Goal: Transaction & Acquisition: Purchase product/service

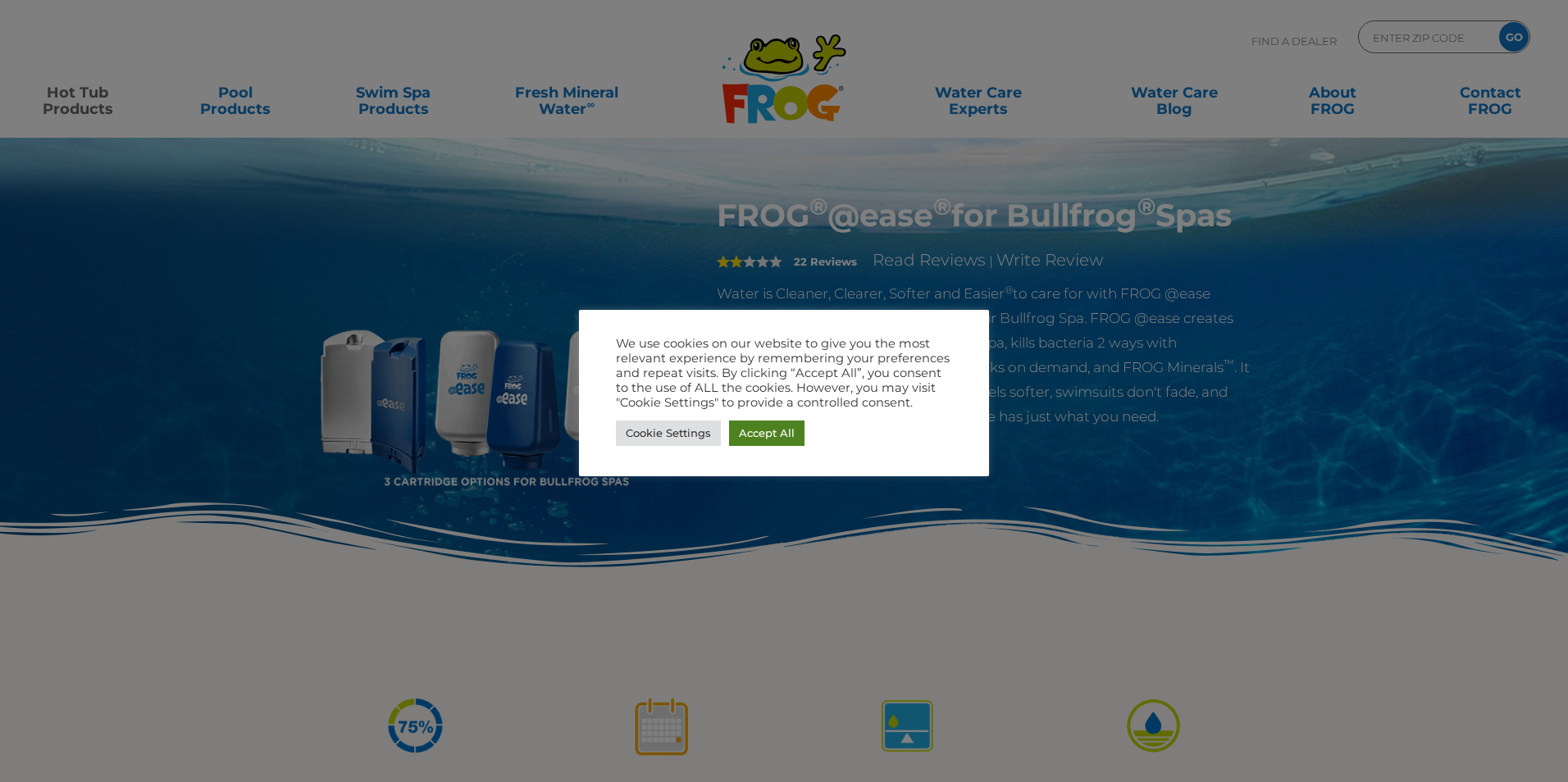
click at [754, 430] on link "Accept All" at bounding box center [766, 433] width 75 height 25
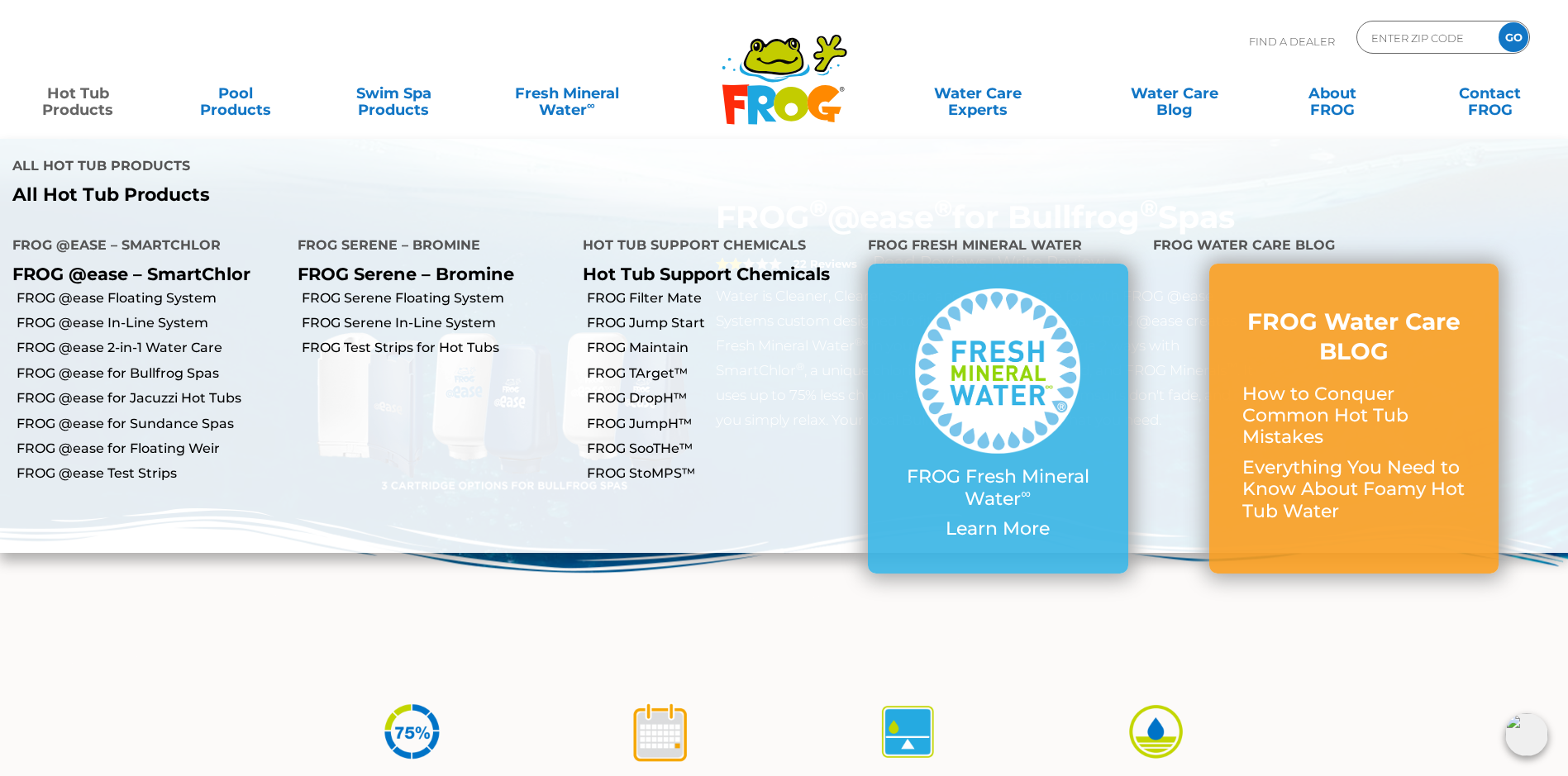
click at [52, 98] on link "Hot Tub Products" at bounding box center [79, 93] width 123 height 33
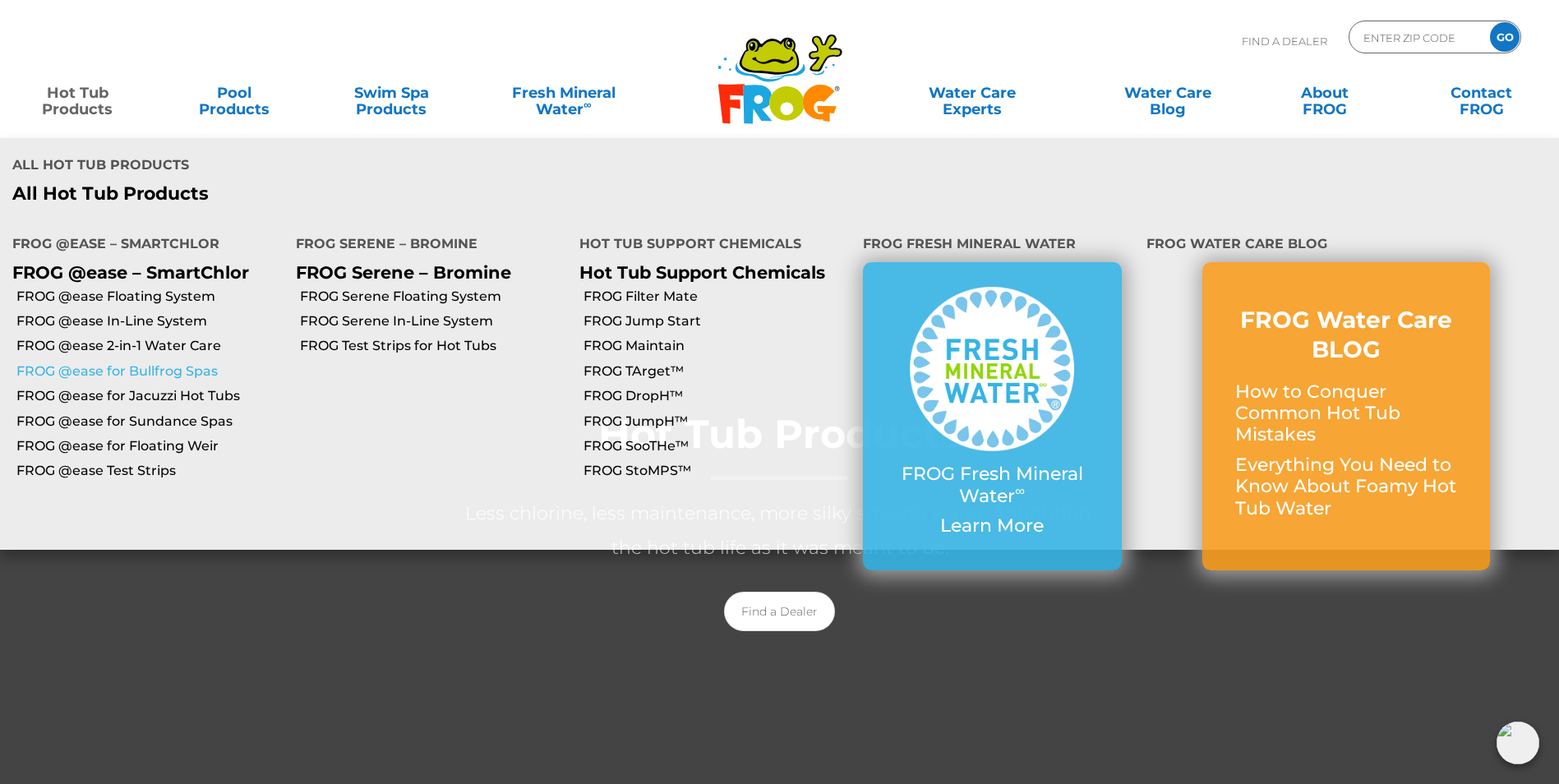
click at [112, 363] on link "FROG @ease for Bullfrog Spas" at bounding box center [150, 372] width 267 height 18
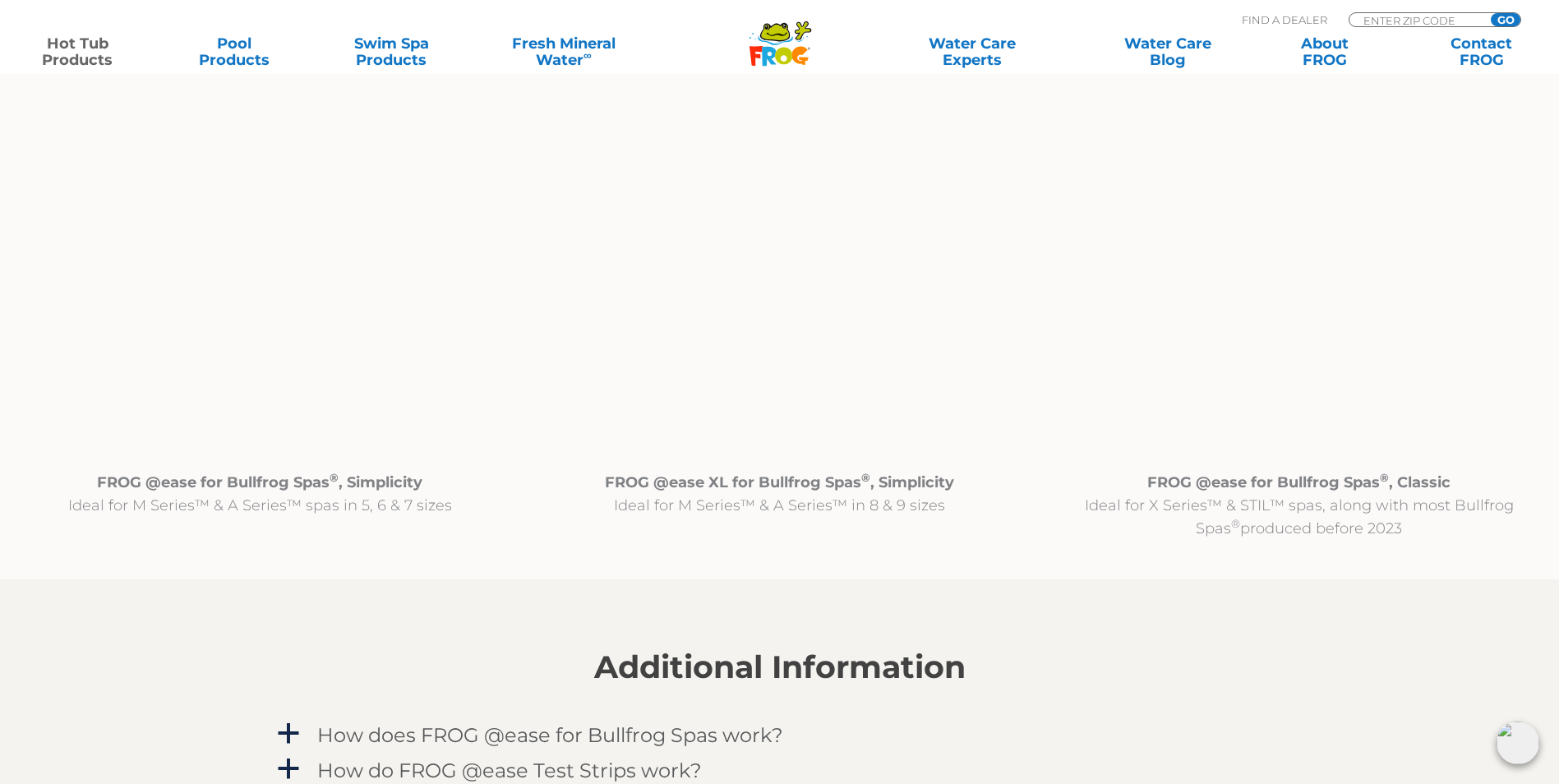
scroll to position [1726, 0]
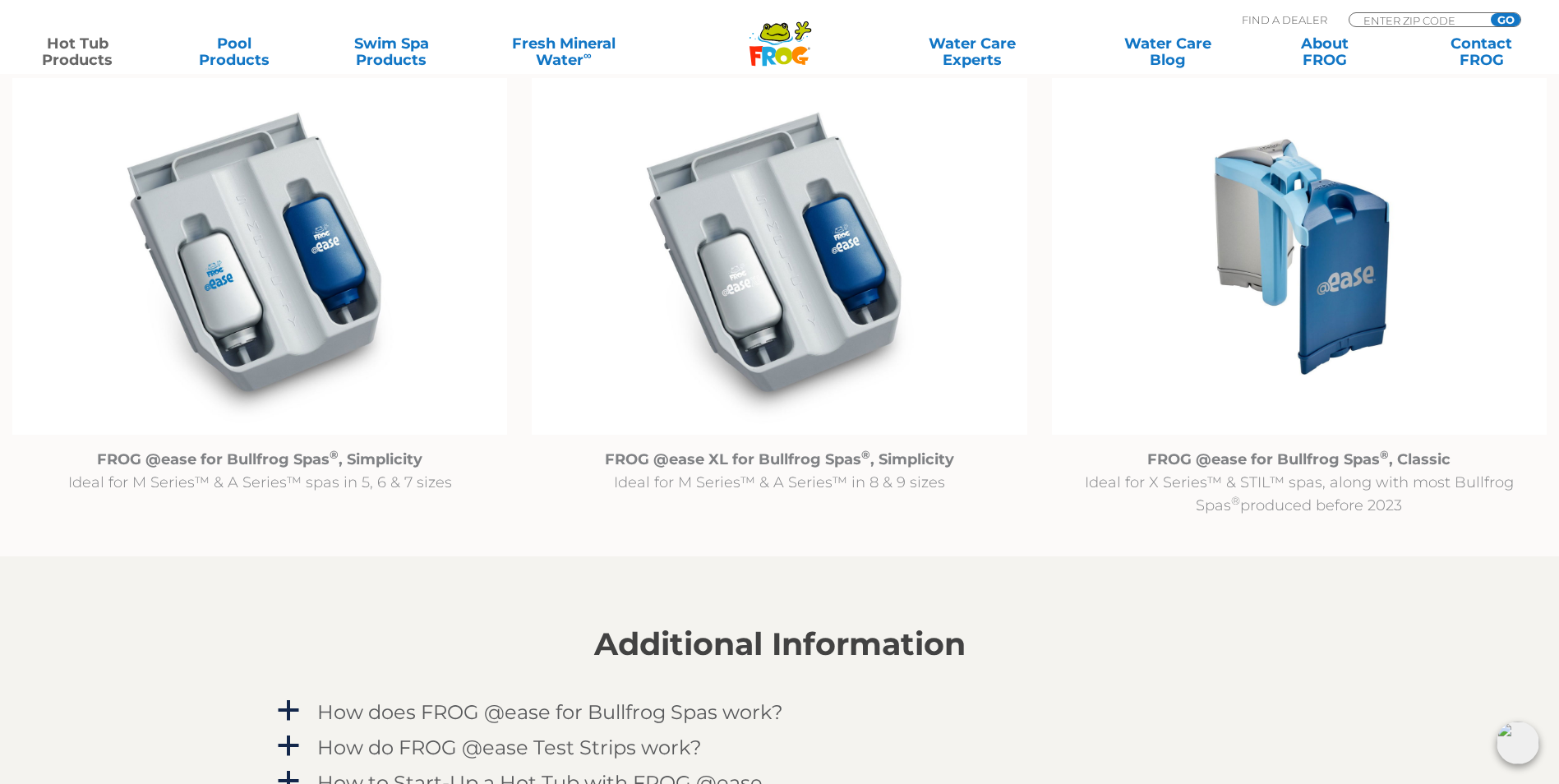
click at [1323, 330] on img at bounding box center [1299, 257] width 494 height 358
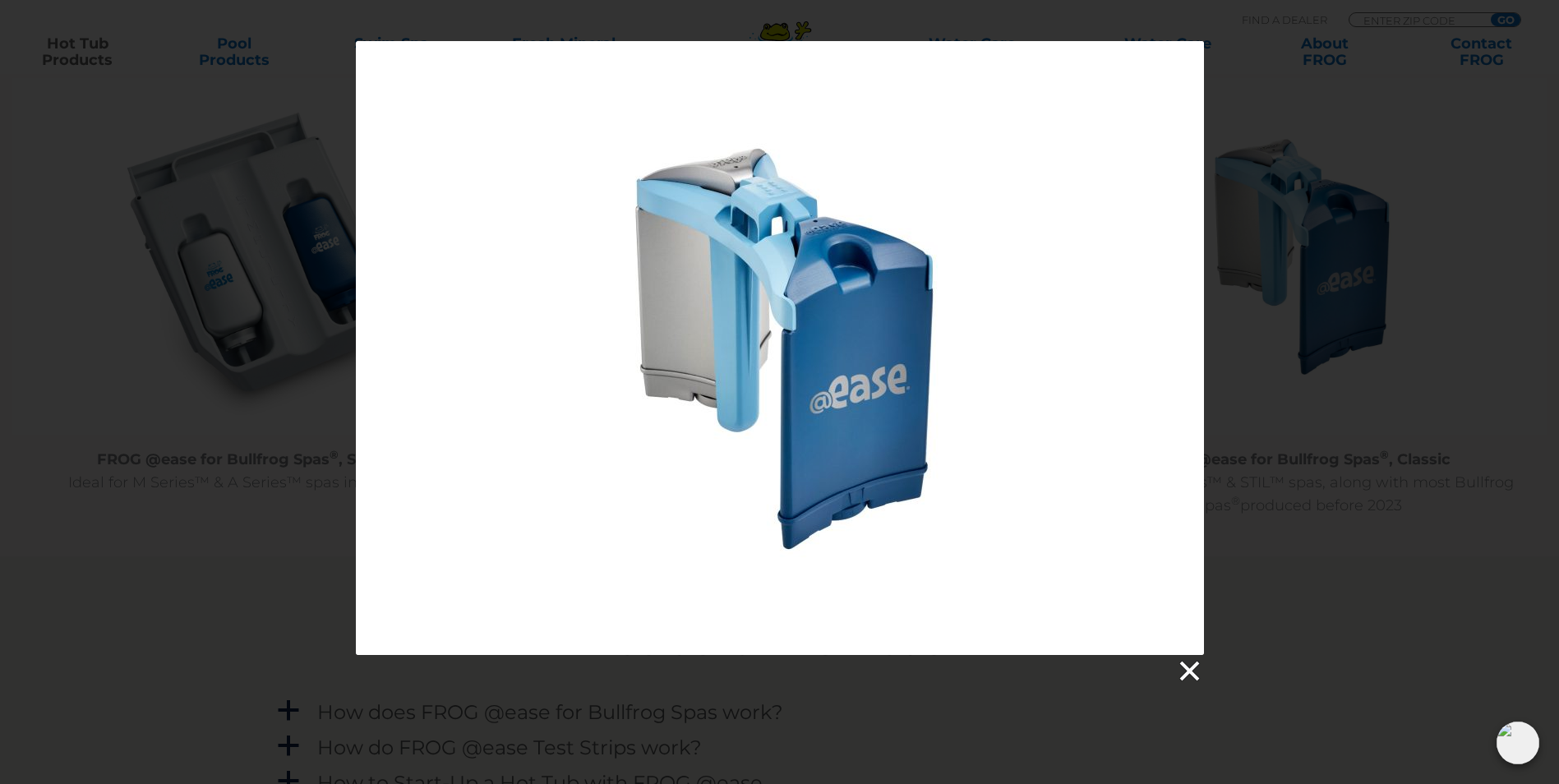
click at [1191, 664] on link at bounding box center [1188, 671] width 24 height 24
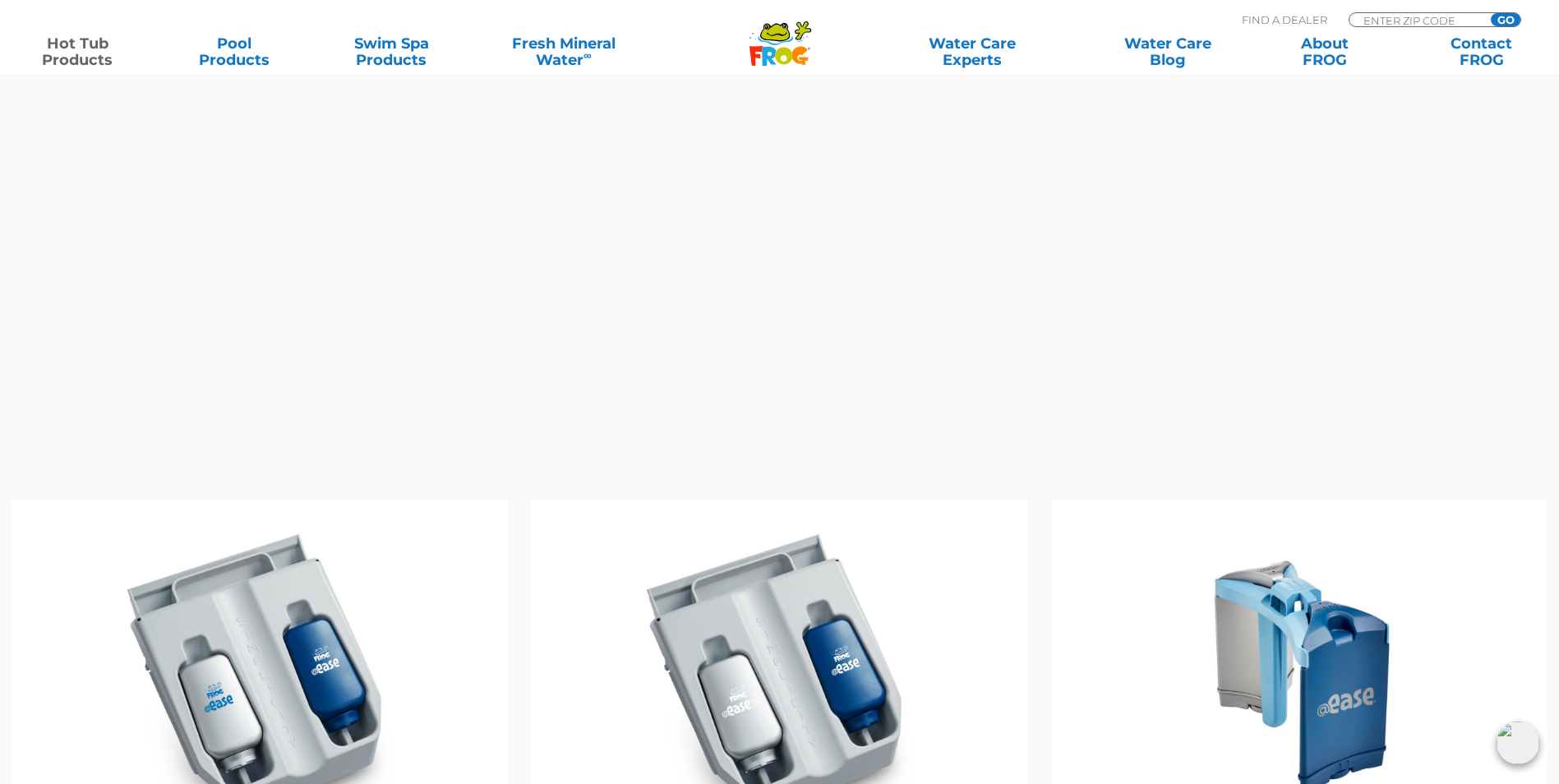
scroll to position [1479, 0]
